Goal: Use online tool/utility: Utilize a website feature to perform a specific function

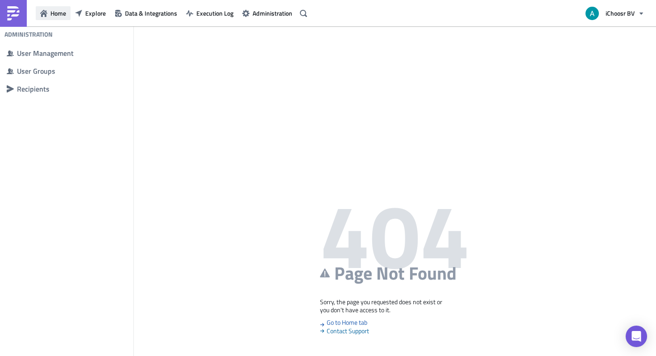
click at [60, 16] on span "Home" at bounding box center [58, 12] width 16 height 9
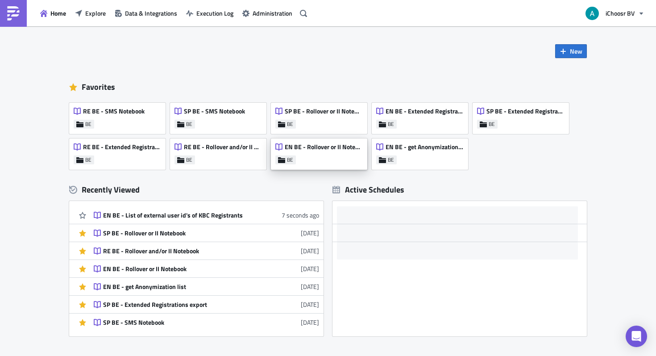
click at [344, 157] on div "EN BE - Rollover or II Notebook BE" at bounding box center [319, 153] width 96 height 31
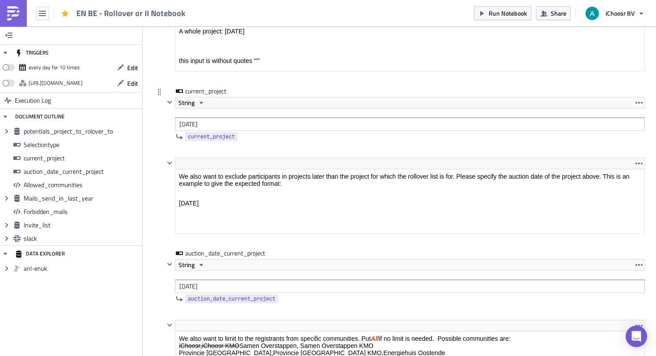
scroll to position [1247, 0]
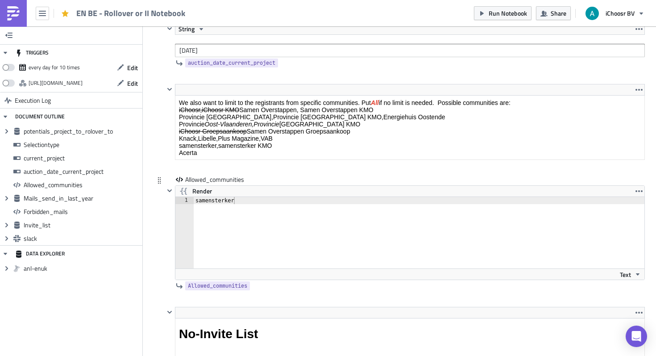
click at [227, 202] on div "samensterker" at bounding box center [425, 240] width 462 height 86
click at [227, 202] on div "samen samensterker" at bounding box center [424, 240] width 461 height 86
click at [227, 203] on div "samen samensterker" at bounding box center [424, 240] width 461 height 86
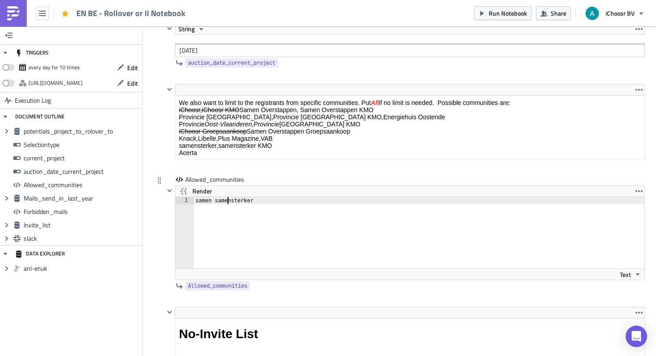
click at [227, 203] on div "samen samensterker" at bounding box center [424, 240] width 461 height 86
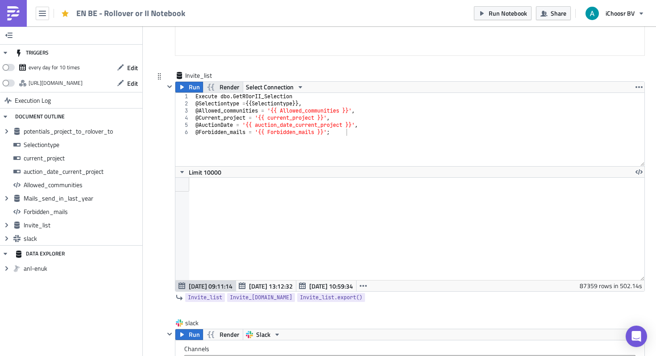
type textarea "Samen Overstappen Groepsaankoop"
click at [212, 85] on icon "button" at bounding box center [211, 87] width 7 height 7
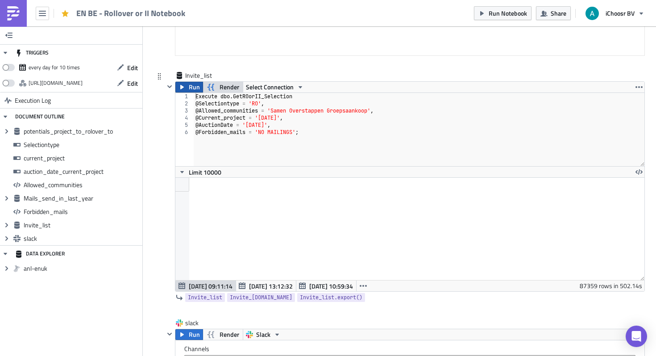
click at [191, 87] on span "Run" at bounding box center [194, 87] width 11 height 11
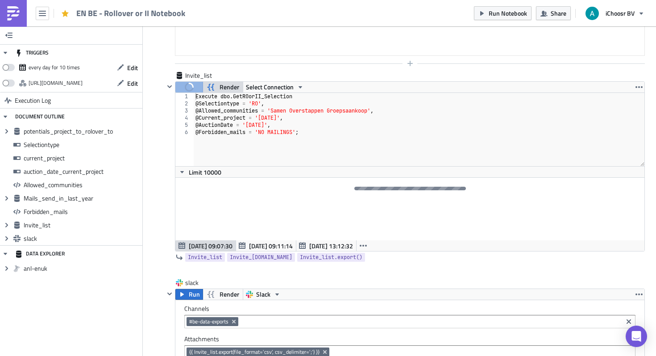
click at [436, 58] on div at bounding box center [404, 63] width 481 height 11
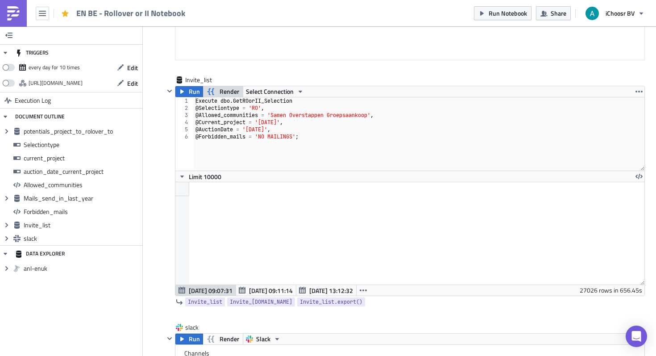
scroll to position [3062, 0]
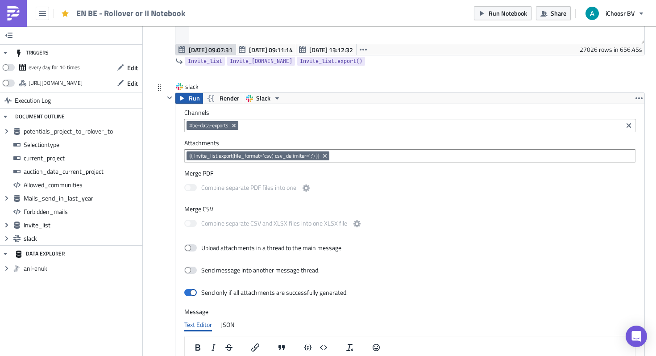
click at [194, 99] on span "Run" at bounding box center [194, 98] width 11 height 11
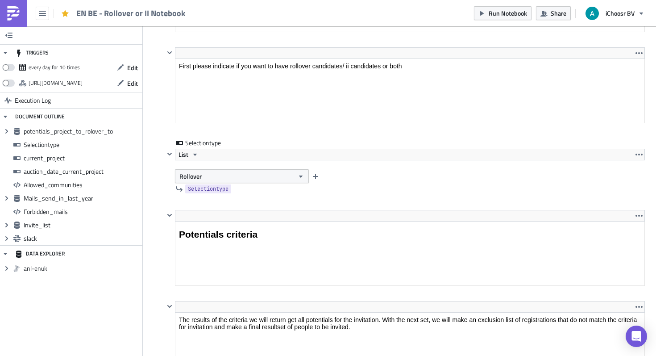
scroll to position [751, 0]
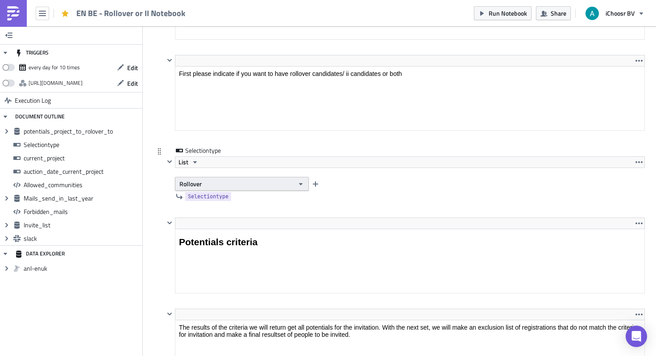
click at [253, 187] on button "Rollover" at bounding box center [242, 184] width 134 height 14
click at [238, 212] on div "Interested Individuals" at bounding box center [217, 213] width 74 height 9
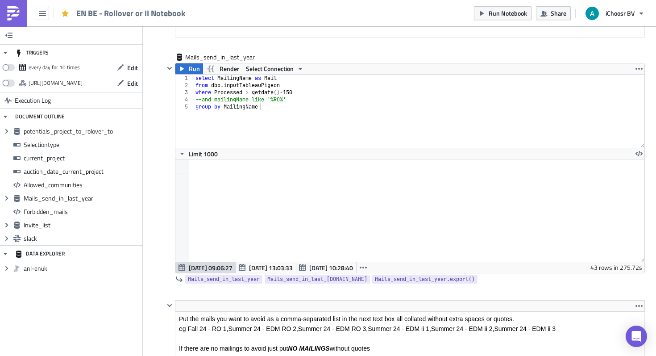
scroll to position [2102, 0]
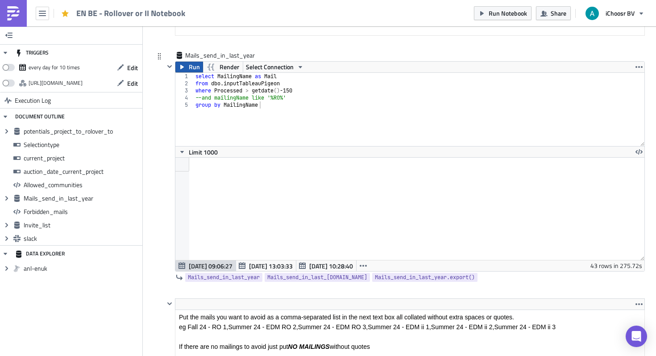
click at [191, 69] on span "Run" at bounding box center [194, 67] width 11 height 11
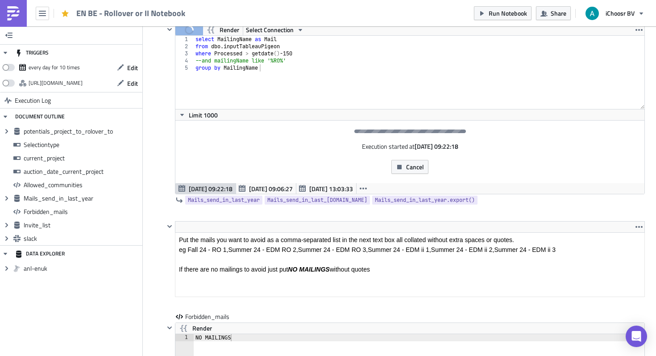
scroll to position [2137, 0]
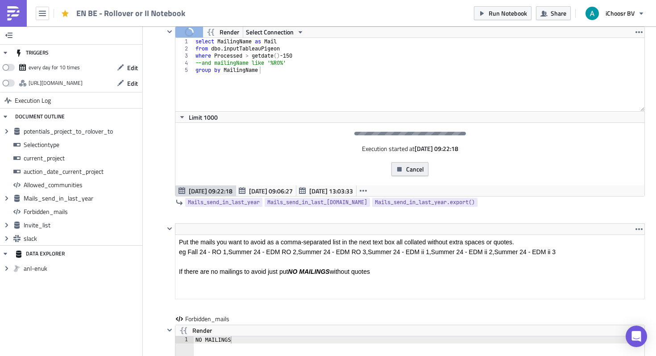
click at [417, 172] on span "Cancel" at bounding box center [415, 168] width 18 height 9
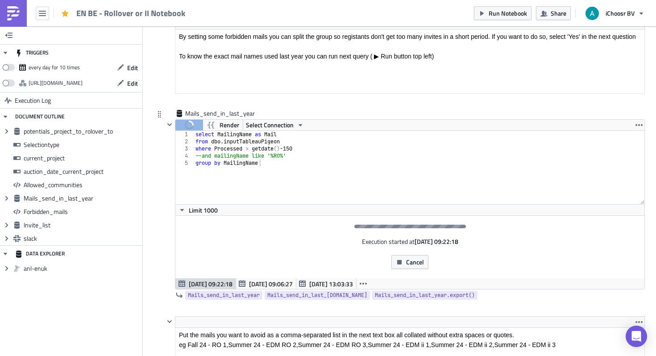
scroll to position [2170, 0]
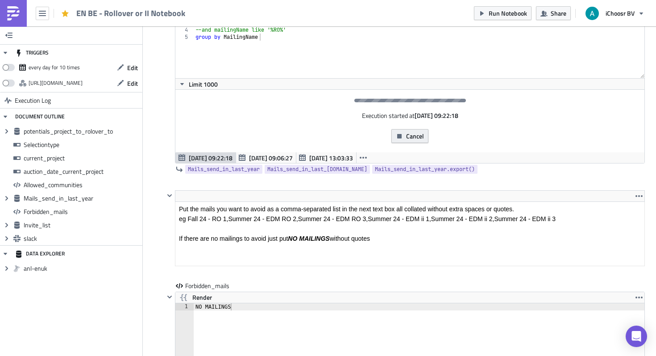
click at [403, 138] on icon "button" at bounding box center [399, 136] width 7 height 7
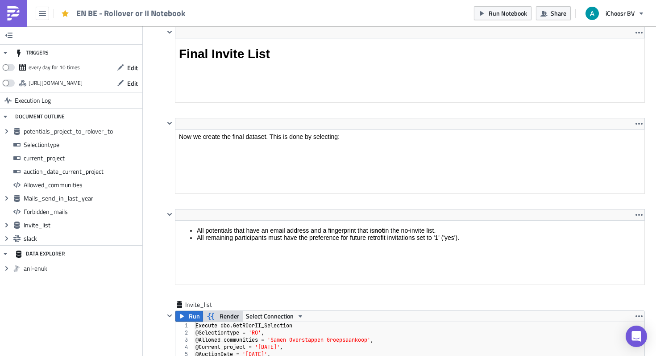
scroll to position [2624, 0]
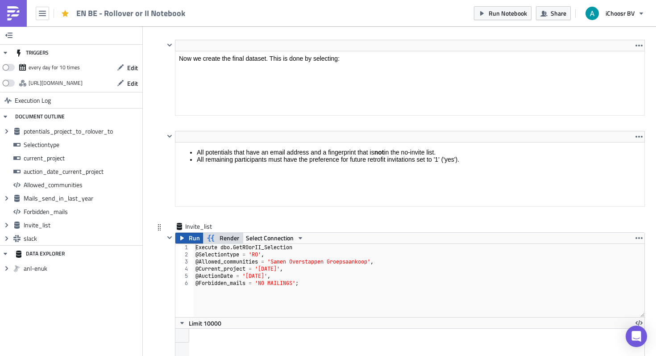
click at [197, 234] on span "Run" at bounding box center [194, 238] width 11 height 11
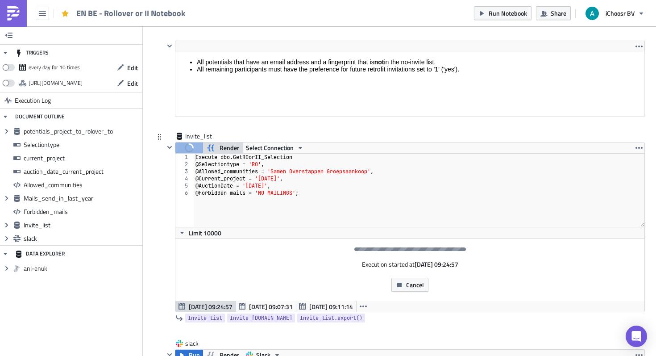
scroll to position [2715, 0]
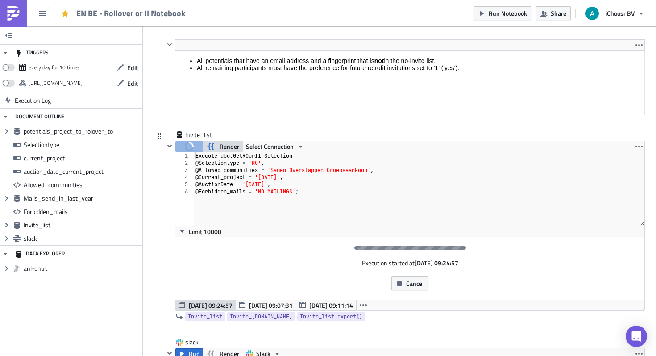
click at [224, 148] on span "Render" at bounding box center [230, 146] width 20 height 11
click at [220, 147] on span "Render" at bounding box center [230, 146] width 20 height 11
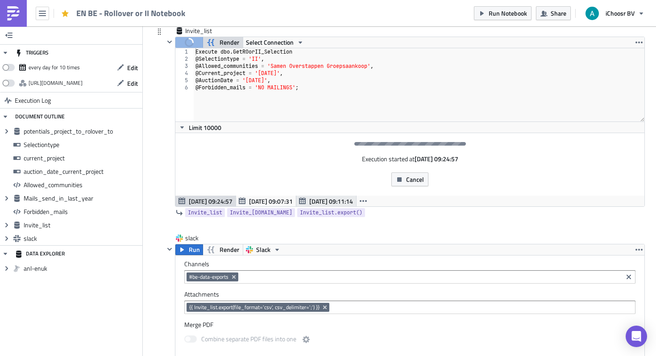
scroll to position [2817, 0]
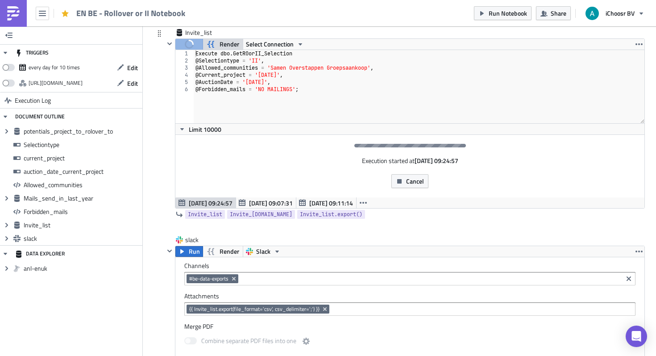
click at [470, 144] on div "Execution started at Sep 12 09:24:57 Cancel" at bounding box center [409, 166] width 469 height 63
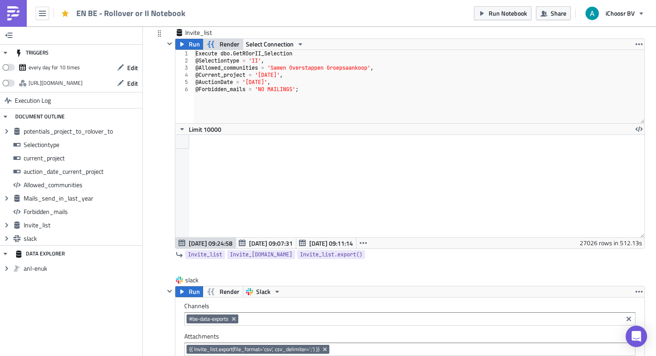
scroll to position [102, 469]
click at [197, 287] on span "Run" at bounding box center [194, 291] width 11 height 11
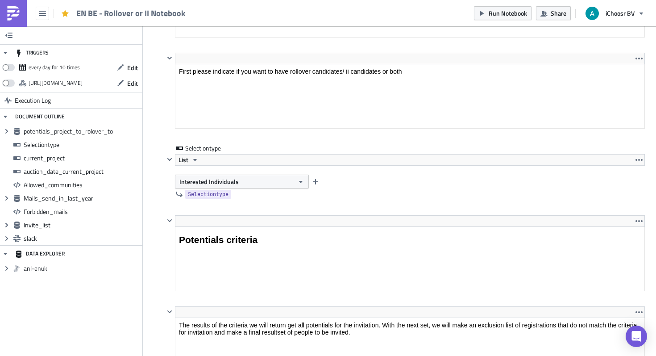
scroll to position [0, 0]
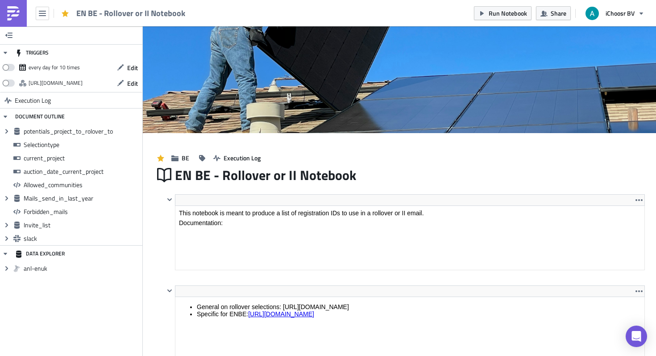
scroll to position [102, 469]
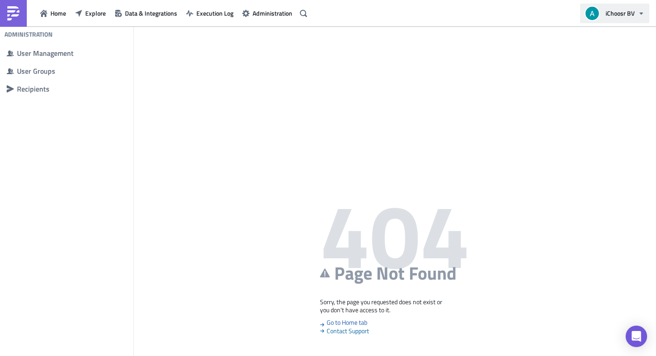
click at [618, 18] on button "iChoosr BV" at bounding box center [614, 14] width 69 height 20
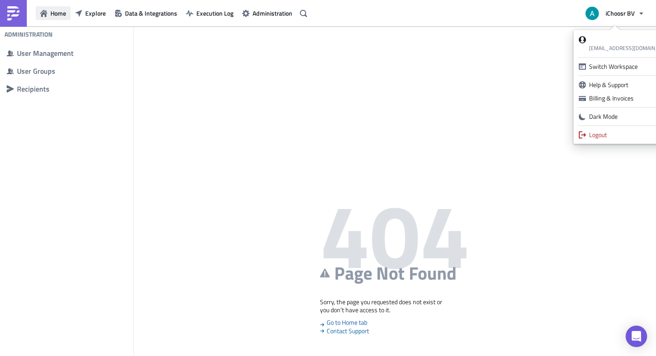
click at [55, 13] on span "Home" at bounding box center [58, 12] width 16 height 9
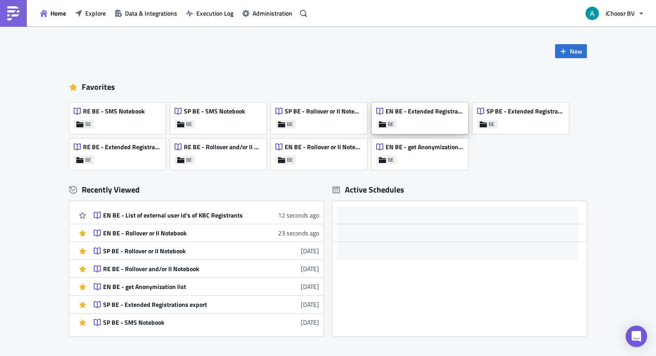
click at [419, 112] on span "EN BE - Extended Registrations export" at bounding box center [425, 111] width 78 height 8
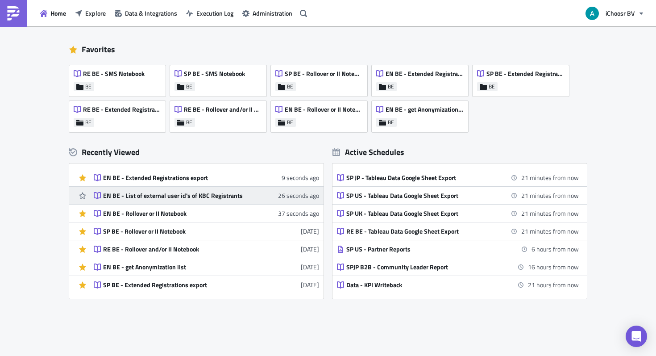
click at [177, 200] on link "EN BE - List of external user id's of KBC Registrants 26 seconds ago" at bounding box center [206, 195] width 225 height 17
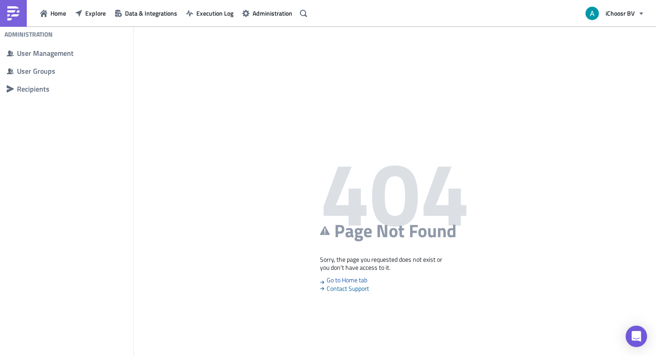
scroll to position [34, 0]
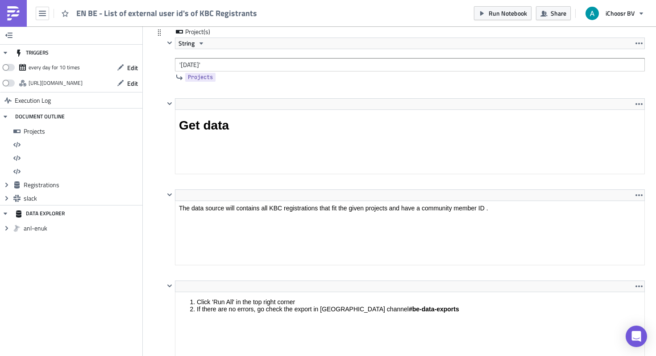
scroll to position [448, 0]
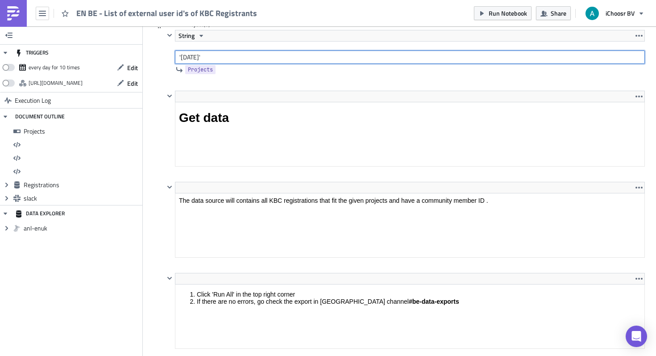
click at [189, 56] on input "'May 2025'" at bounding box center [410, 56] width 470 height 13
type input "'October 2025'"
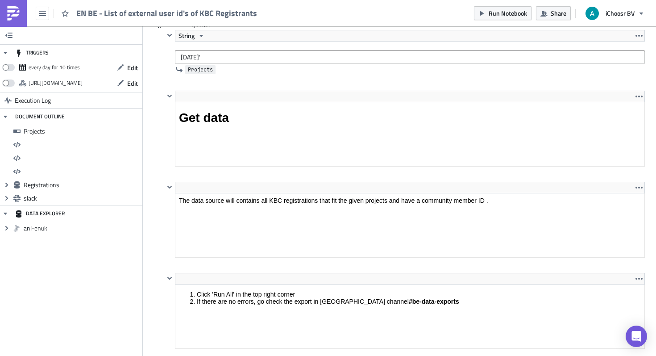
click at [206, 69] on span "Projects" at bounding box center [200, 69] width 25 height 9
click at [206, 75] on div "Projects" at bounding box center [404, 70] width 481 height 12
click at [206, 70] on span "Projects" at bounding box center [200, 69] width 25 height 9
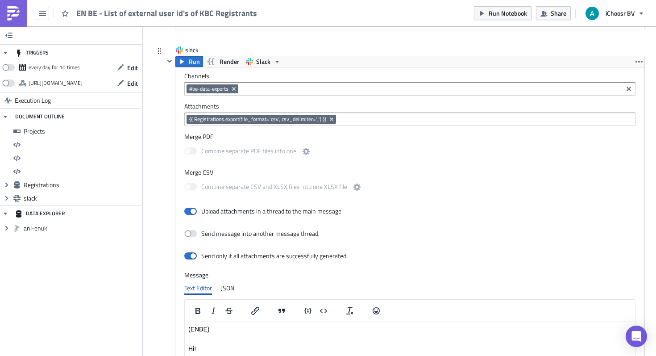
scroll to position [1101, 0]
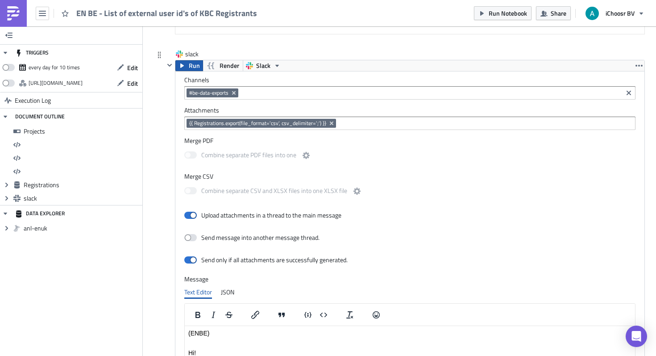
click at [189, 68] on span "Run" at bounding box center [194, 65] width 11 height 11
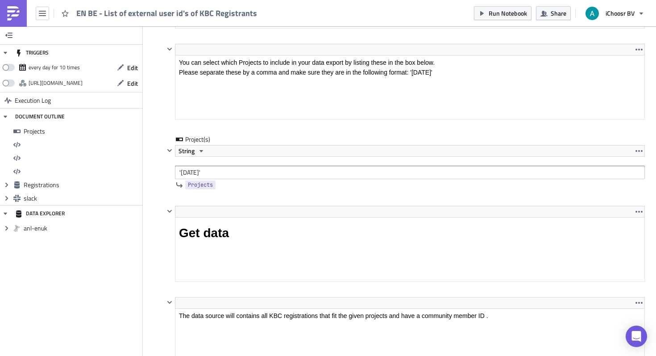
scroll to position [0, 0]
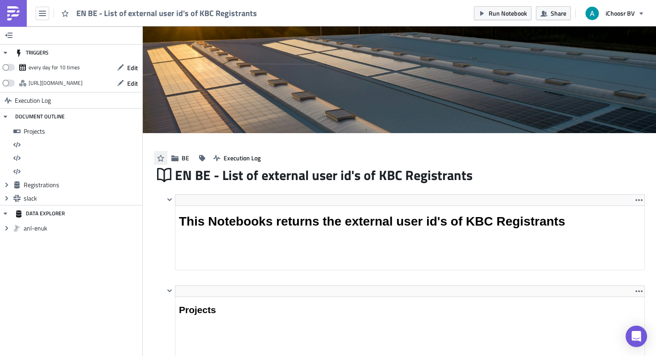
click at [161, 159] on icon "button" at bounding box center [160, 157] width 7 height 7
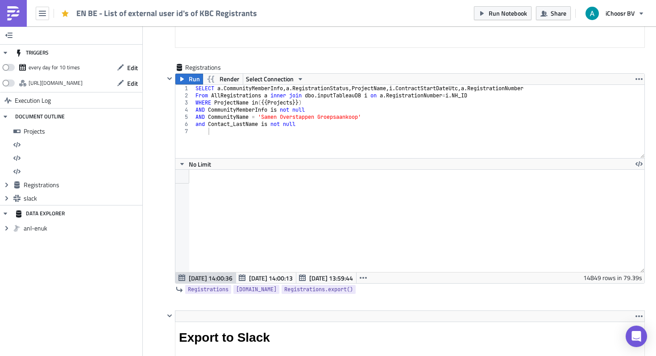
scroll to position [749, 0]
type textarea "SELECT a.CommunityMemberInfo,a.RegistrationStatus, ProjectName, i.ContractStart…"
click at [196, 85] on div "SELECT a . CommunityMemberInfo , a . RegistrationStatus , ProjectName , i . Con…" at bounding box center [419, 128] width 451 height 88
click at [194, 80] on span "Run" at bounding box center [194, 78] width 11 height 11
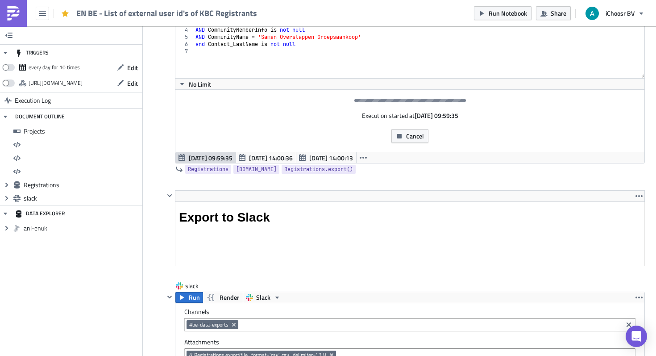
scroll to position [754, 0]
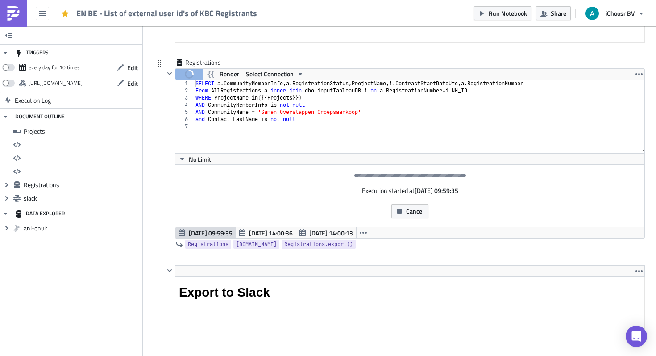
click at [318, 59] on div "Registrations" at bounding box center [404, 63] width 481 height 10
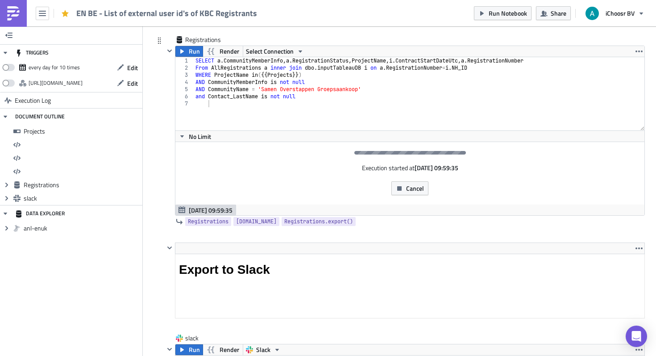
scroll to position [780, 0]
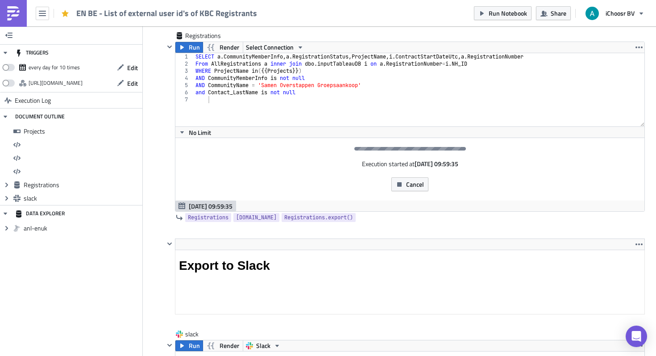
click at [413, 11] on div "EN BE - List of external user id's of KBC Registrants Run Notebook Share iChoos…" at bounding box center [328, 13] width 656 height 26
click at [415, 179] on span "Cancel" at bounding box center [415, 183] width 18 height 9
click at [394, 183] on button "Cancel" at bounding box center [410, 184] width 37 height 14
click at [409, 185] on span "Cancel" at bounding box center [415, 183] width 18 height 9
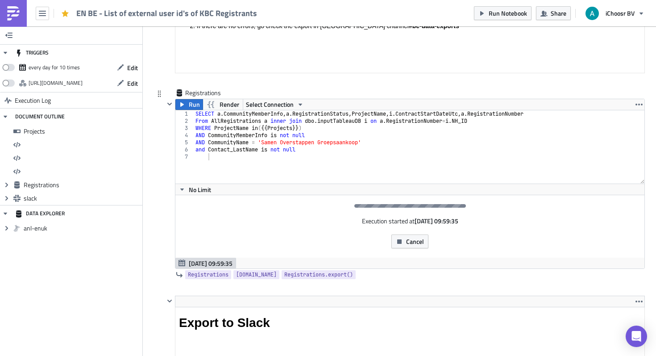
scroll to position [725, 0]
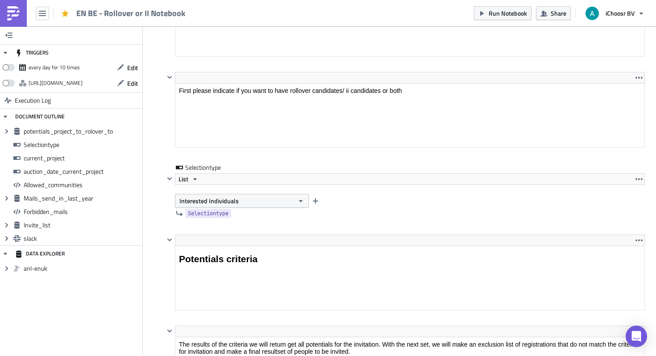
scroll to position [759, 0]
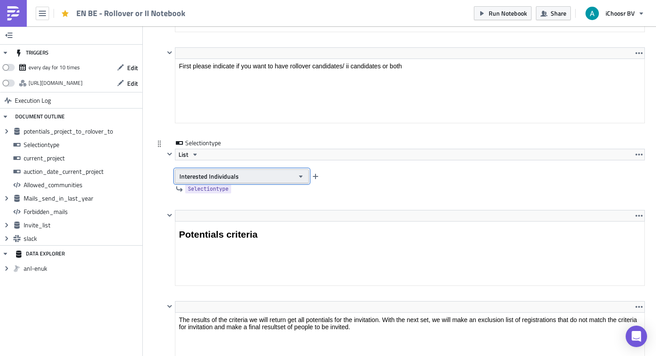
click at [212, 173] on span "Interested Individuals" at bounding box center [208, 175] width 59 height 9
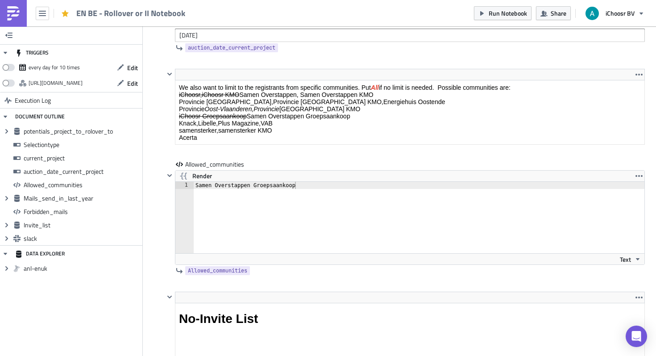
scroll to position [1497, 0]
click at [284, 189] on div "Samen Overstappen Groepsaankoop" at bounding box center [425, 225] width 462 height 86
type textarea "Samen Overstappen"
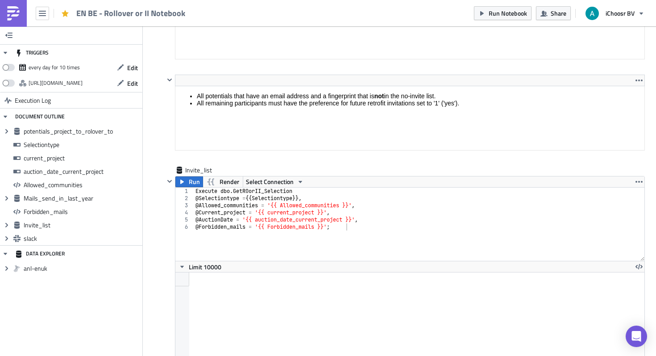
scroll to position [2789, 0]
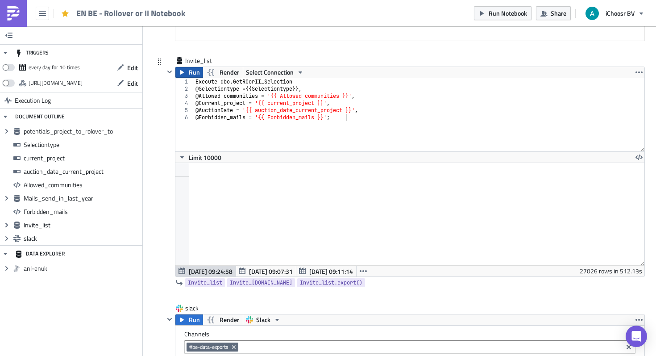
click at [192, 78] on span "Run" at bounding box center [194, 72] width 11 height 11
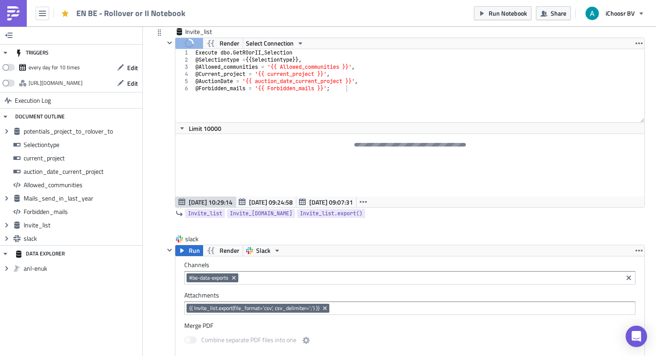
scroll to position [2815, 0]
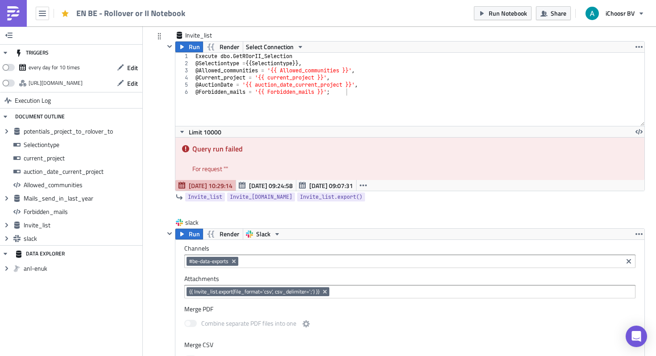
click at [203, 186] on span "Sep 12 10:29:14" at bounding box center [211, 185] width 44 height 9
click at [191, 49] on span "Run" at bounding box center [194, 47] width 11 height 11
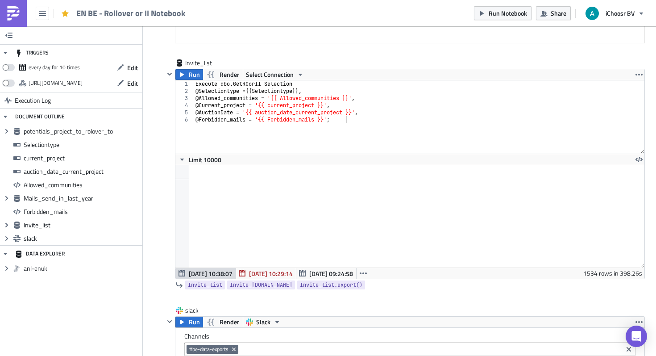
scroll to position [102, 469]
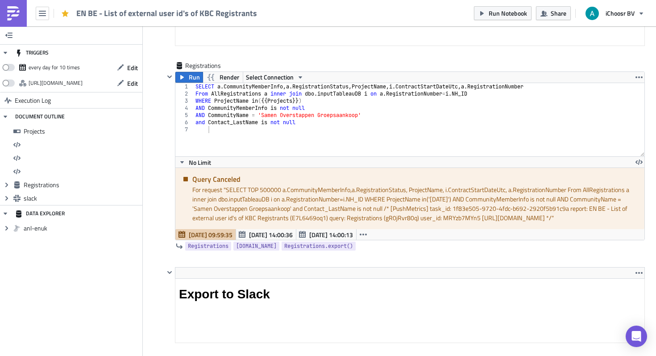
scroll to position [711, 0]
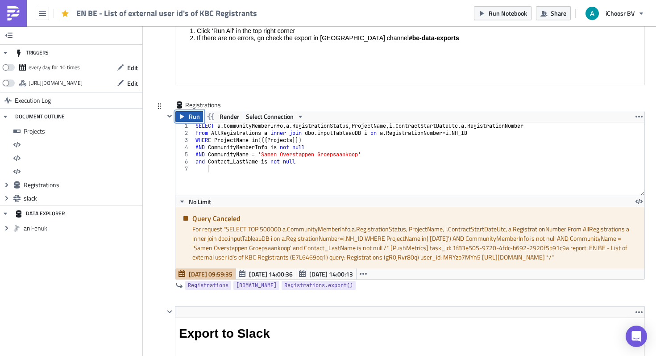
click at [189, 117] on span "Run" at bounding box center [194, 116] width 11 height 11
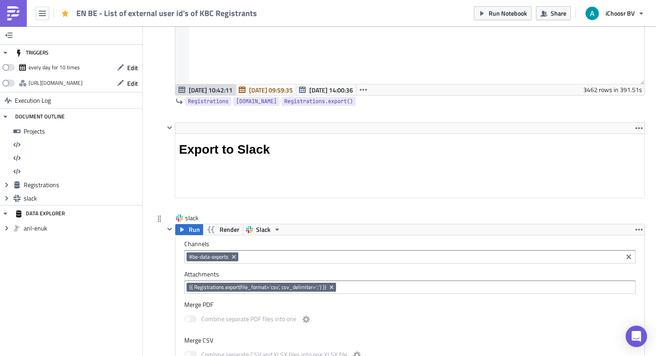
scroll to position [943, 0]
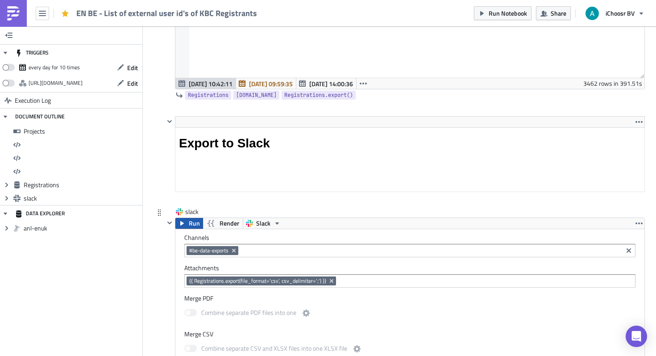
click at [191, 222] on span "Run" at bounding box center [194, 223] width 11 height 11
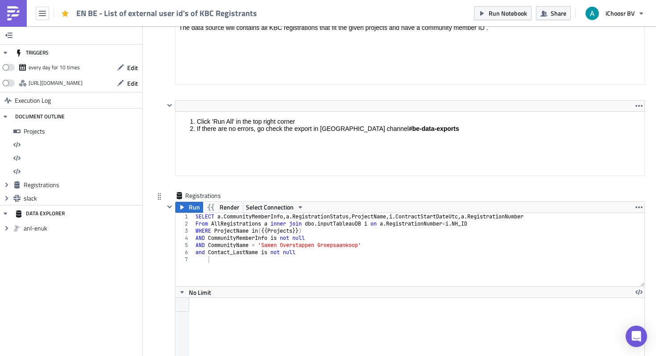
scroll to position [624, 0]
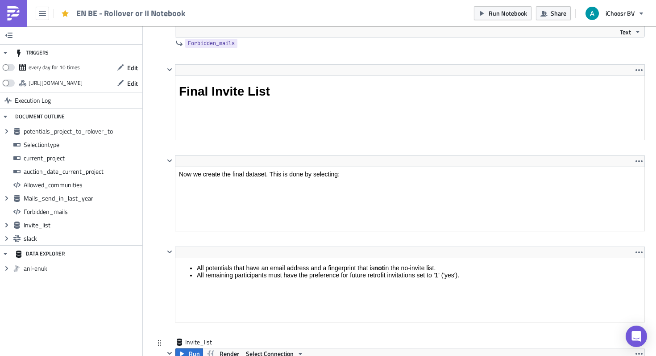
scroll to position [2717, 0]
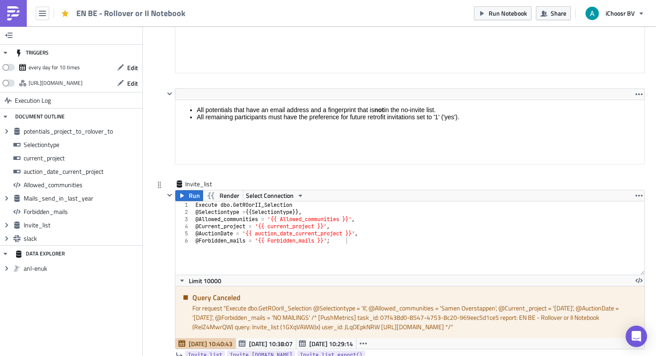
type textarea "@Forbidden_mails = '{{ Forbidden_mails }}';"
click at [185, 202] on div "1" at bounding box center [184, 204] width 18 height 7
click at [186, 198] on button "Run" at bounding box center [189, 195] width 28 height 11
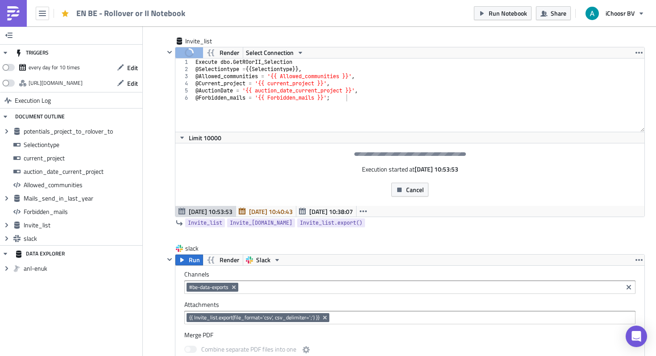
scroll to position [2854, 0]
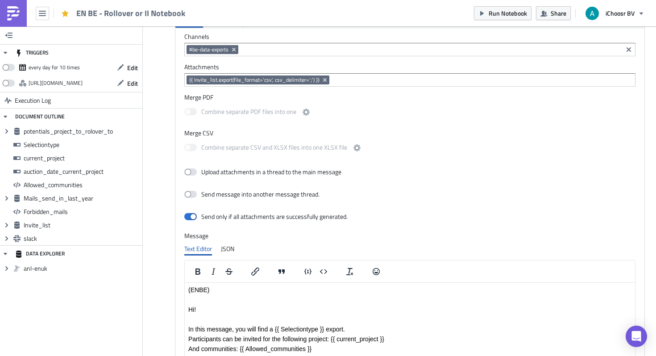
scroll to position [3305, 0]
